Goal: Navigation & Orientation: Find specific page/section

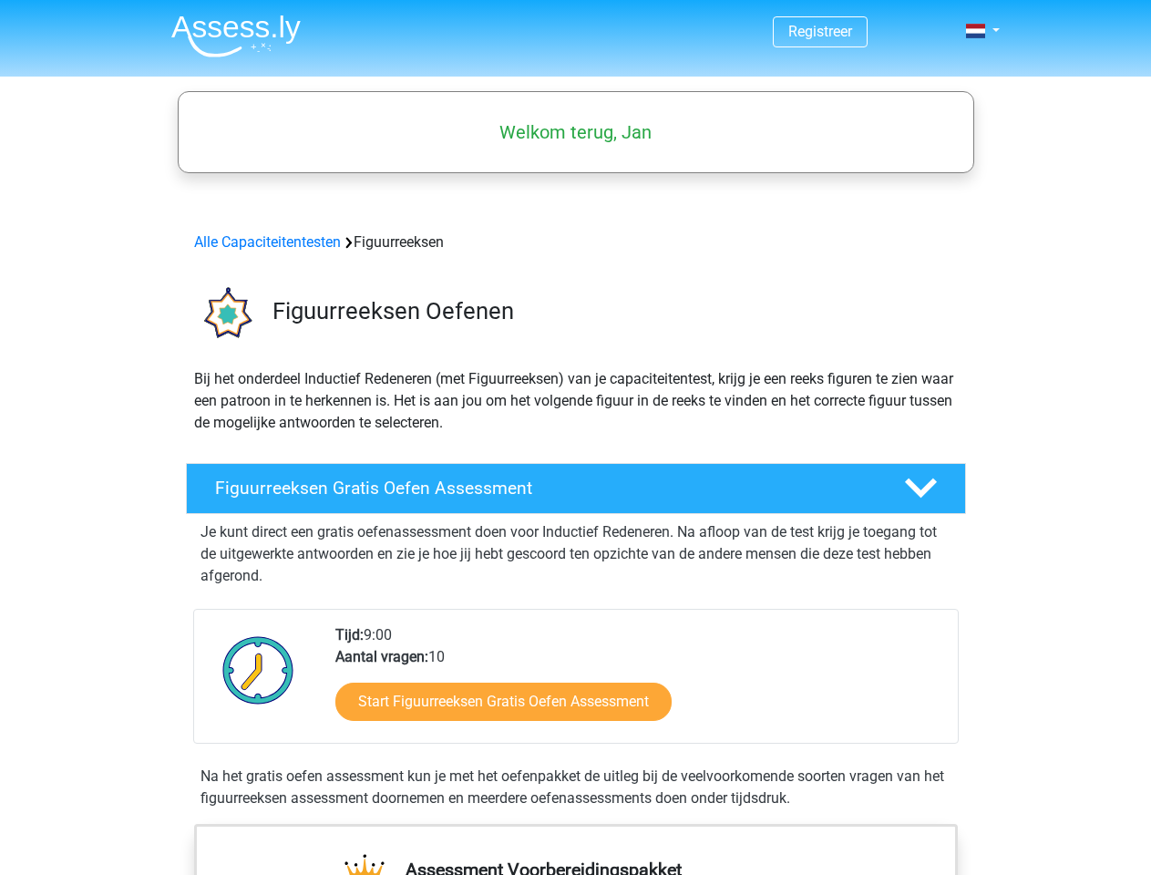
click at [977, 31] on span at bounding box center [975, 31] width 19 height 15
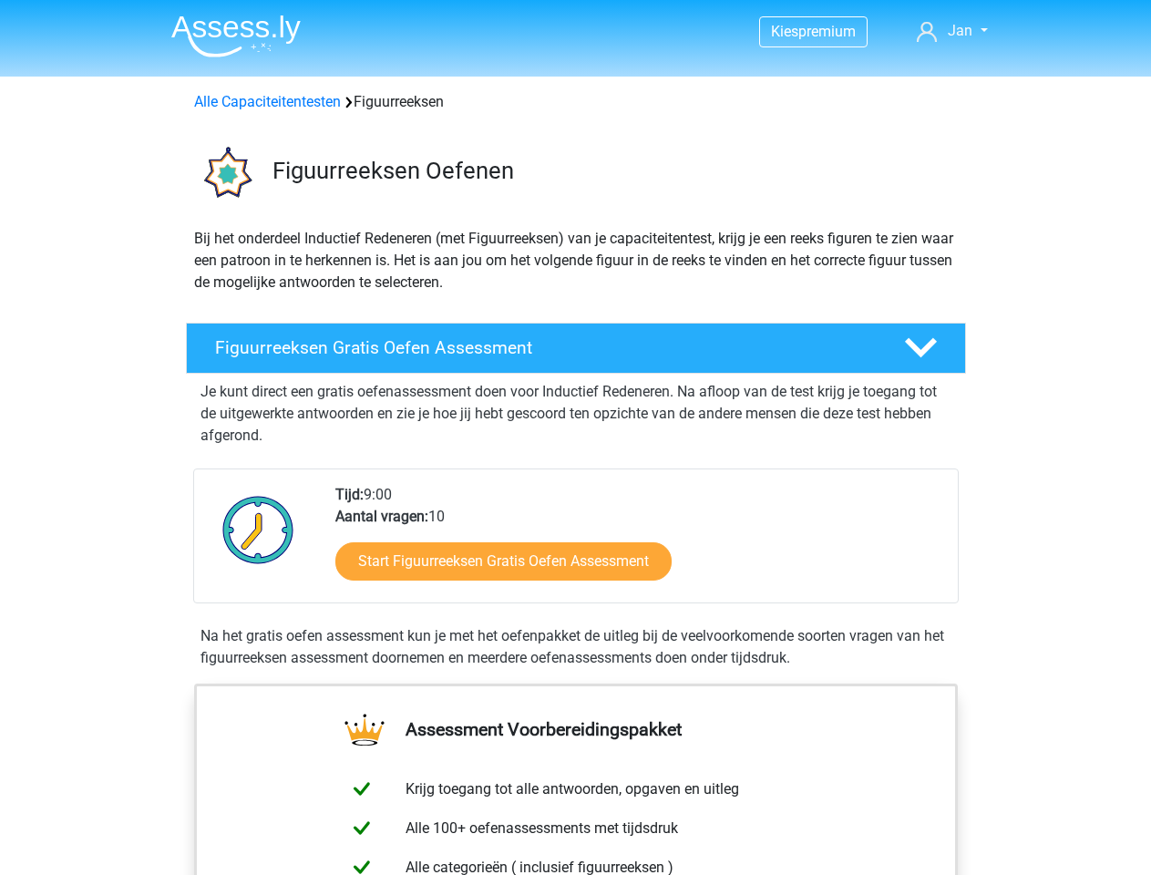
click at [953, 31] on span "Jan" at bounding box center [960, 30] width 25 height 17
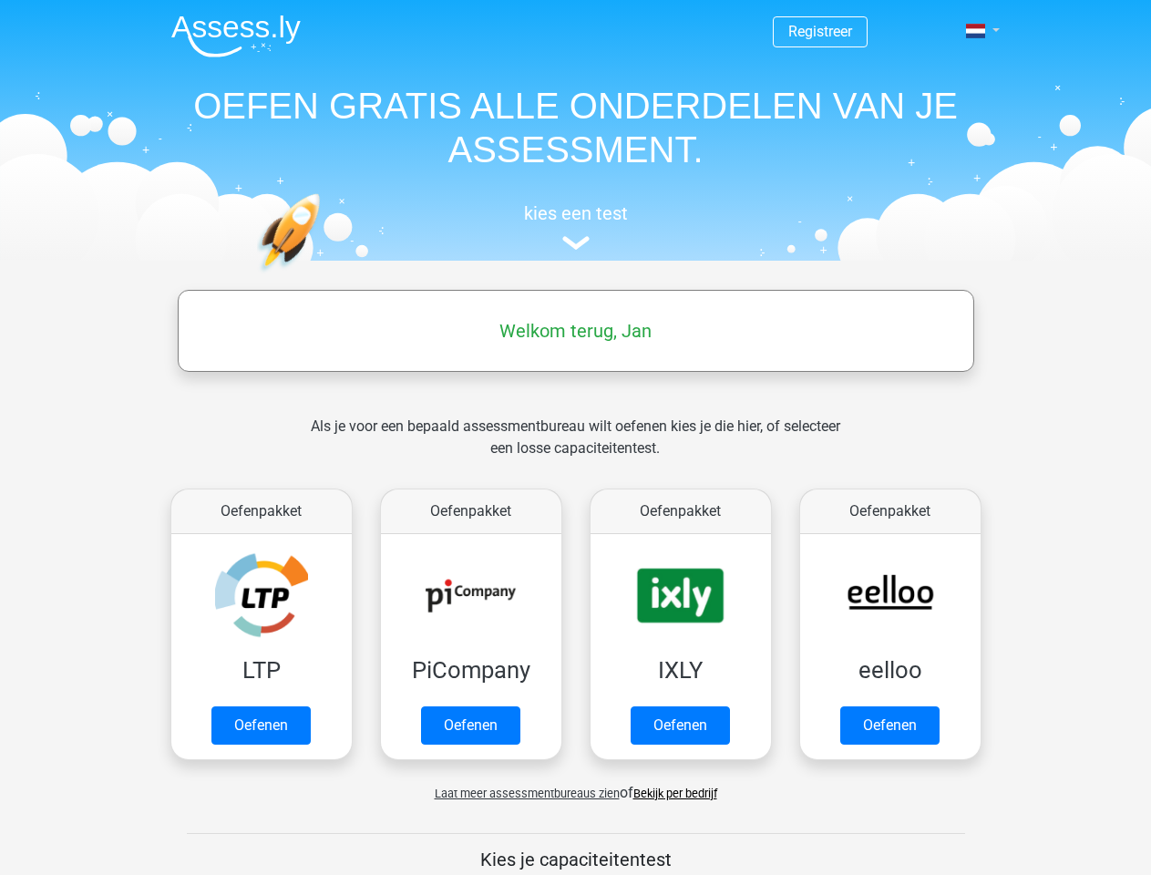
click at [977, 31] on span at bounding box center [975, 31] width 19 height 15
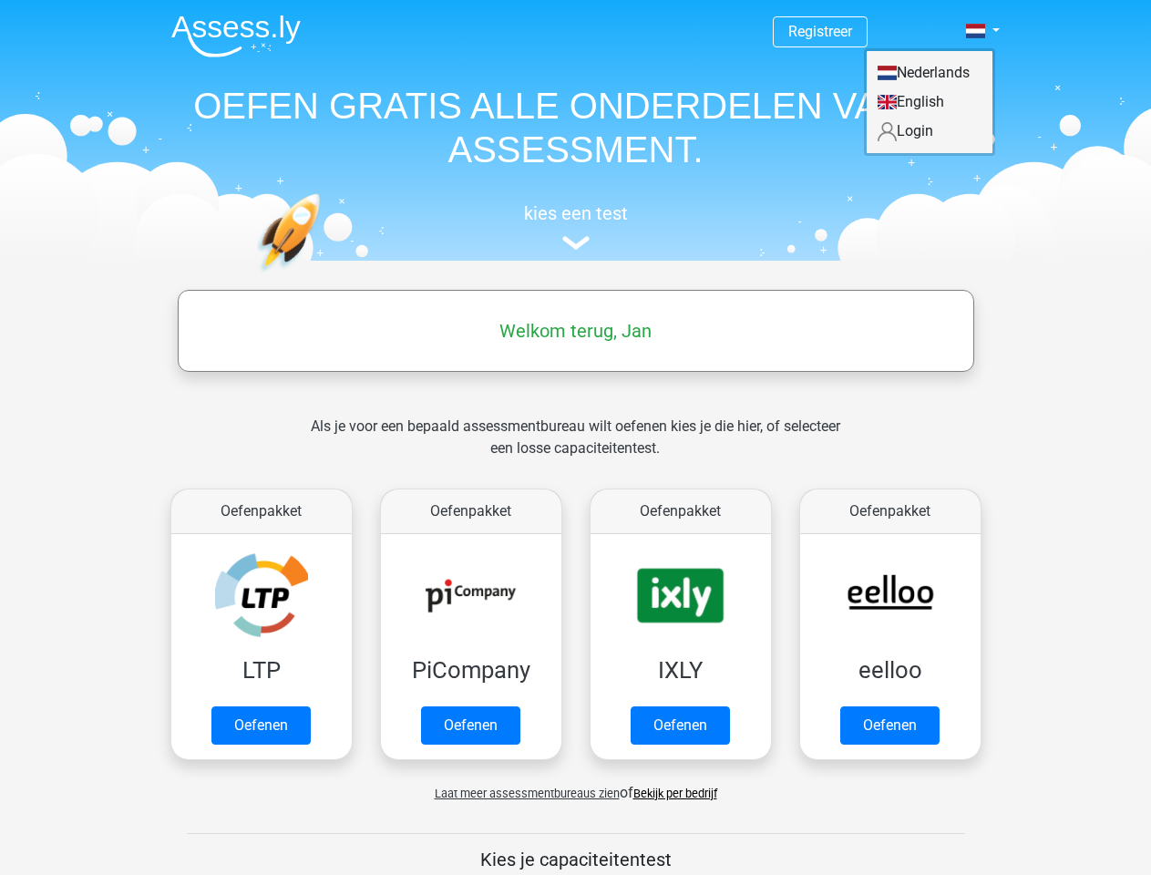
click at [522, 793] on span "Laat meer assessmentbureaus zien" at bounding box center [527, 794] width 185 height 14
